Goal: Task Accomplishment & Management: Manage account settings

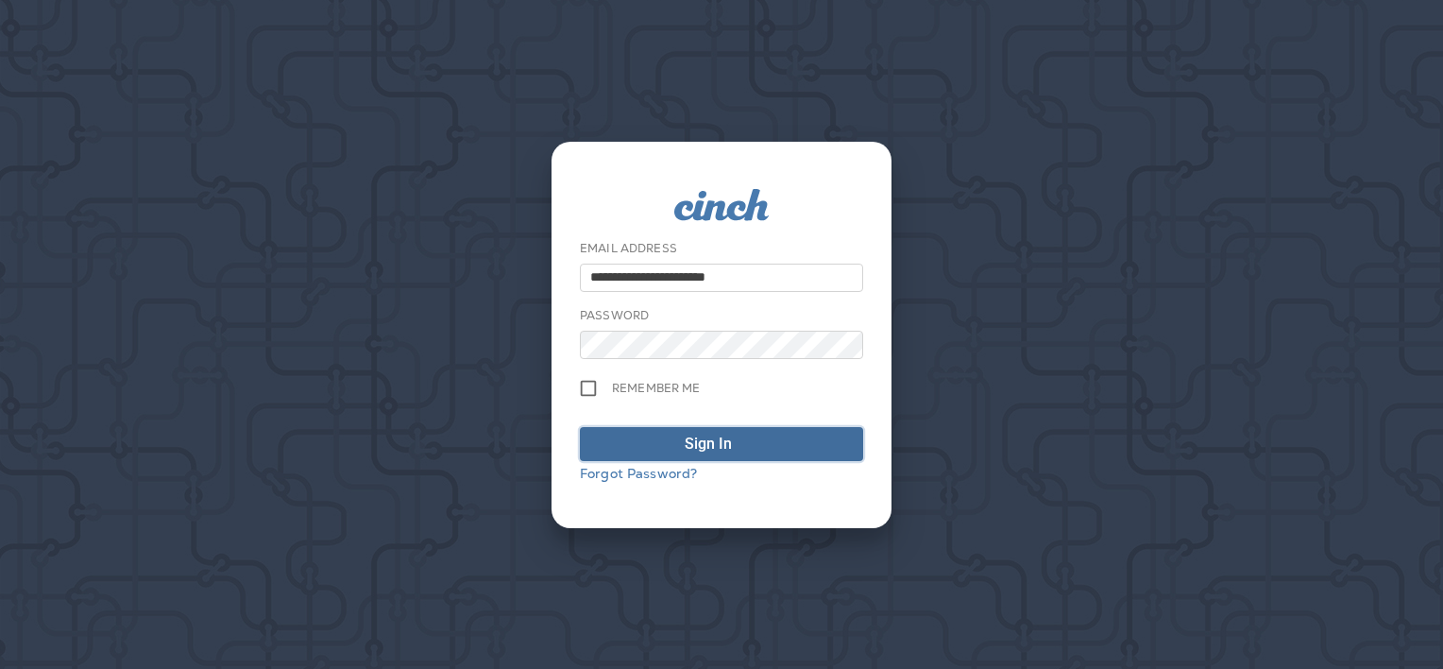
click at [670, 440] on span "Sign In" at bounding box center [721, 443] width 263 height 23
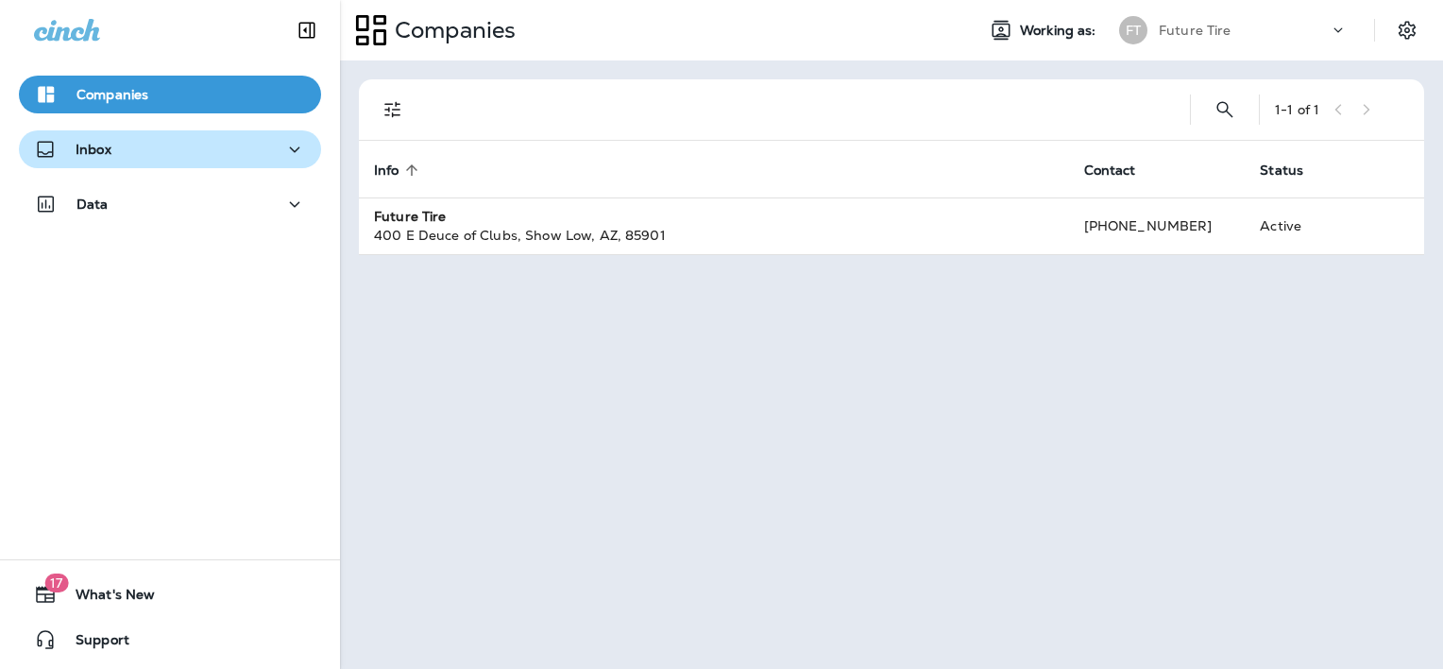
click at [254, 144] on div "Inbox" at bounding box center [170, 150] width 272 height 24
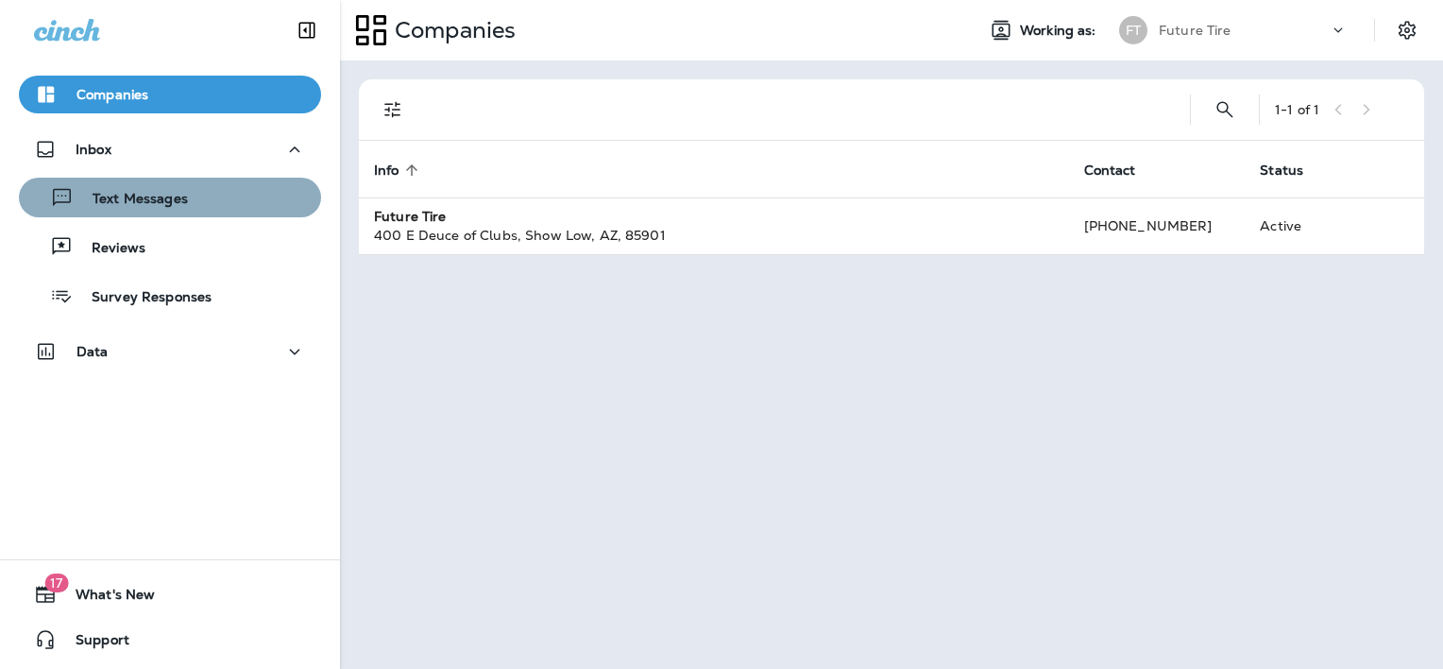
click at [197, 205] on div "Text Messages" at bounding box center [169, 197] width 287 height 28
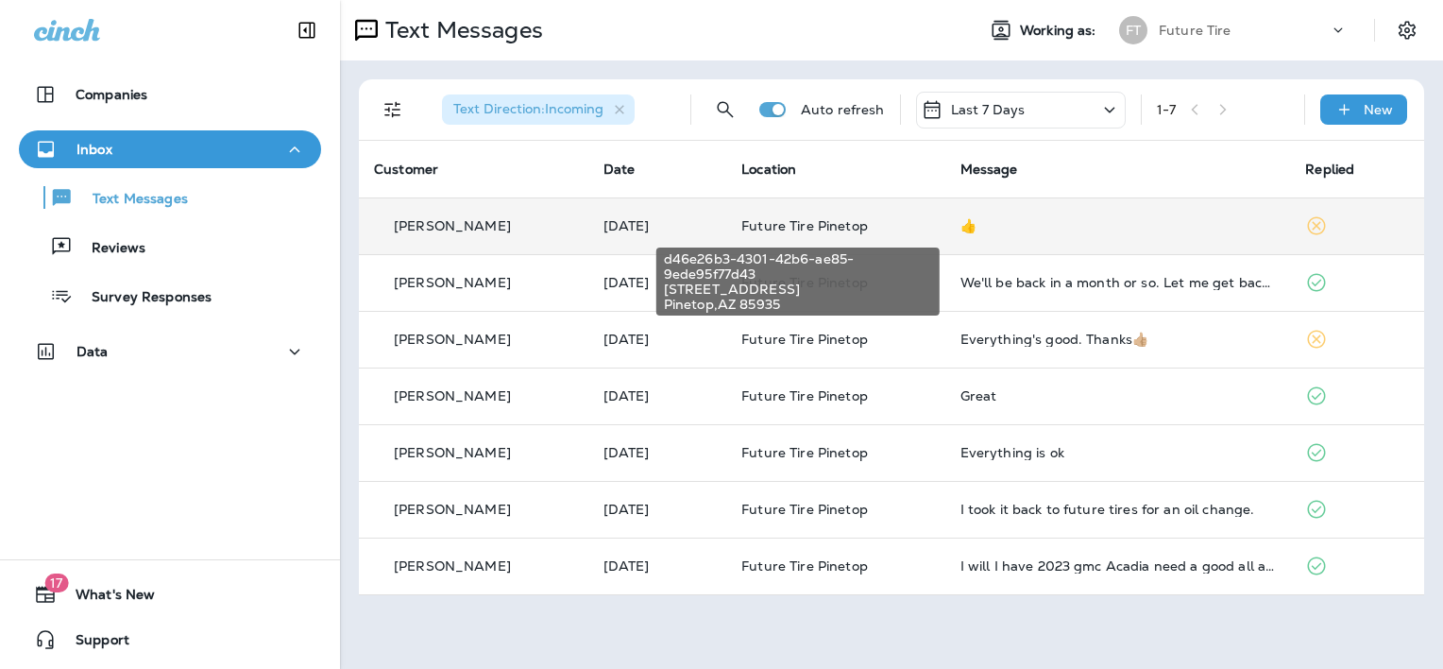
click at [793, 218] on span "Future Tire Pinetop" at bounding box center [804, 225] width 127 height 17
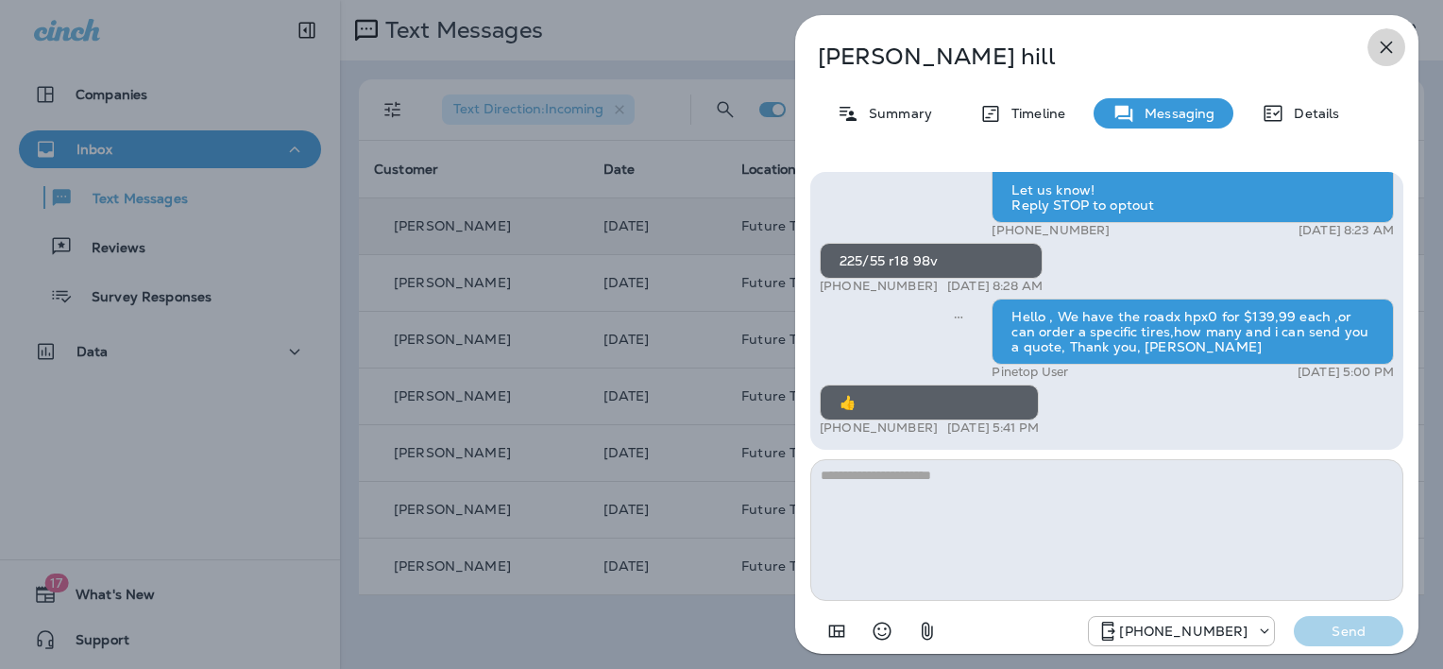
click at [1384, 45] on icon "button" at bounding box center [1387, 48] width 12 height 12
